Goal: Information Seeking & Learning: Understand process/instructions

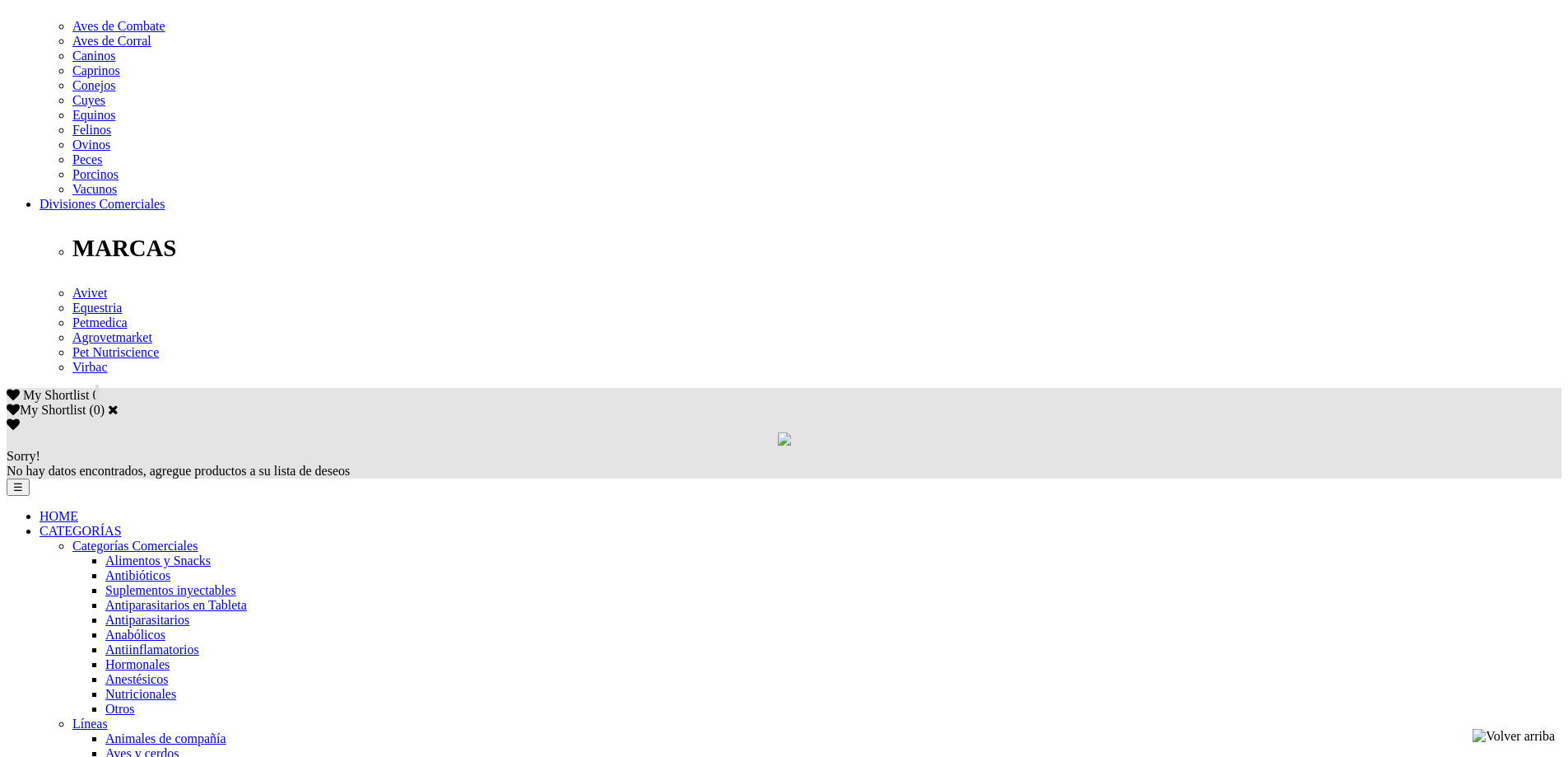
scroll to position [659, 0]
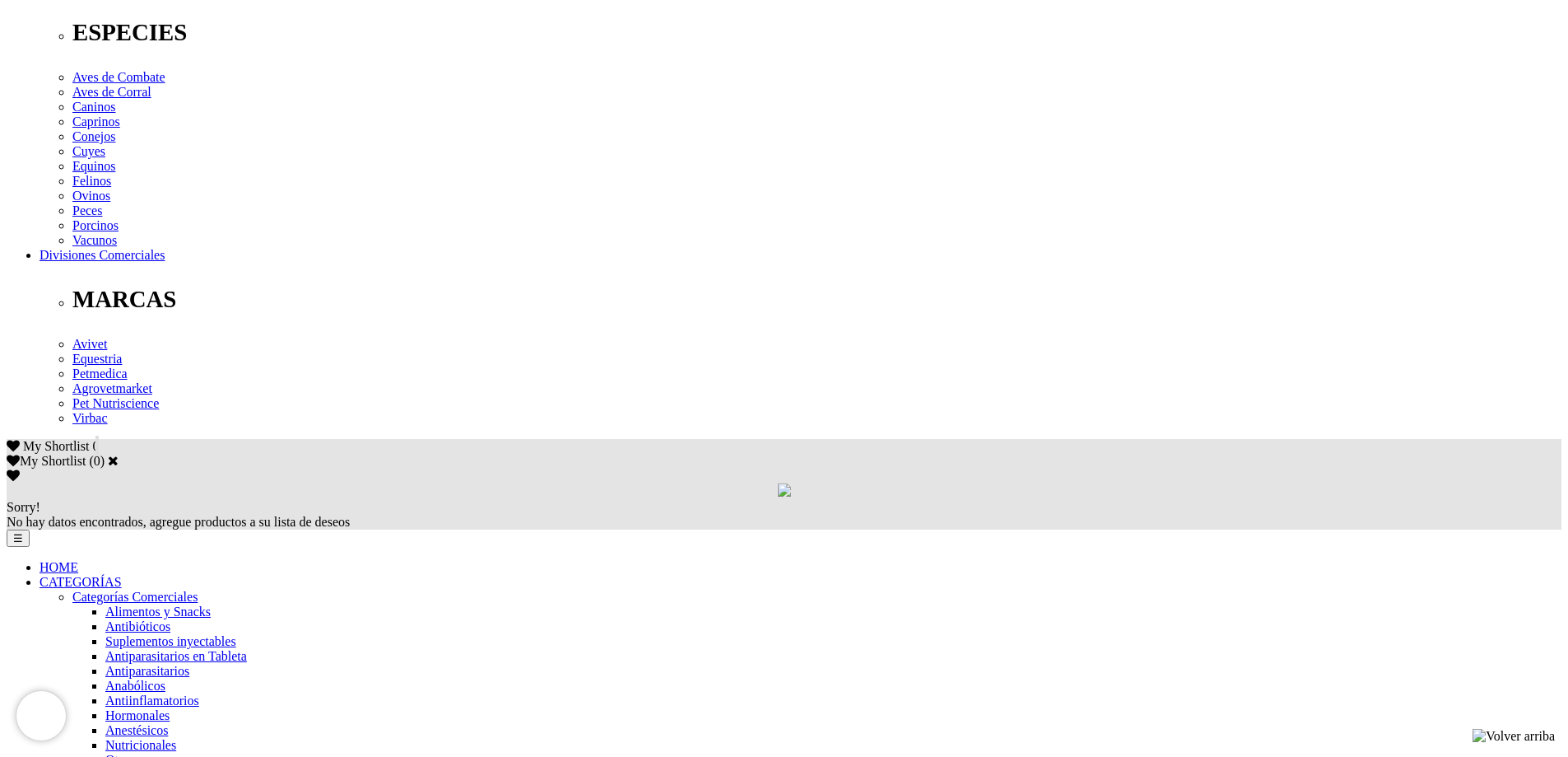
drag, startPoint x: 643, startPoint y: 219, endPoint x: 297, endPoint y: 205, distance: 346.3
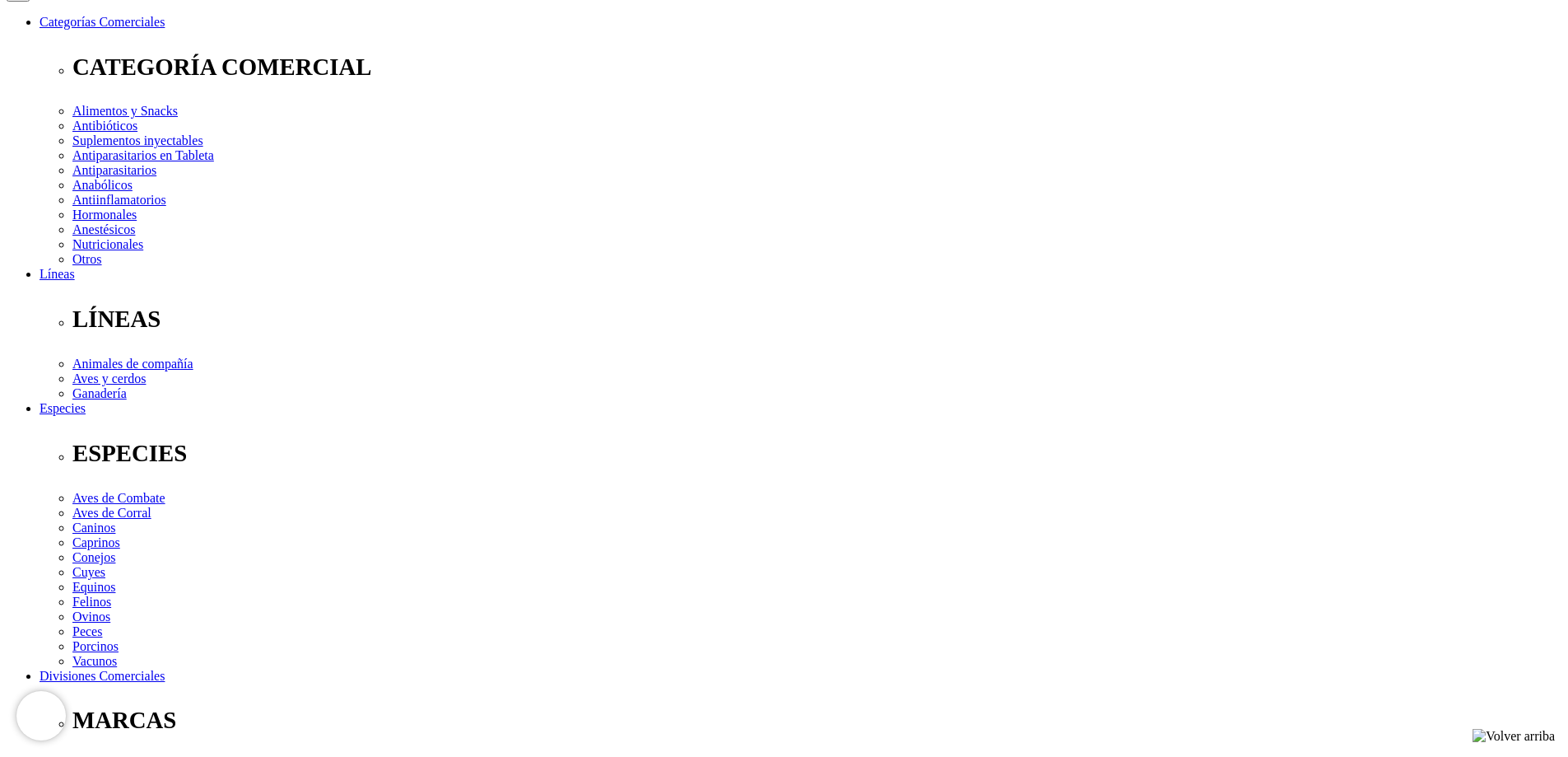
scroll to position [165, 0]
